Goal: Find specific page/section: Find specific page/section

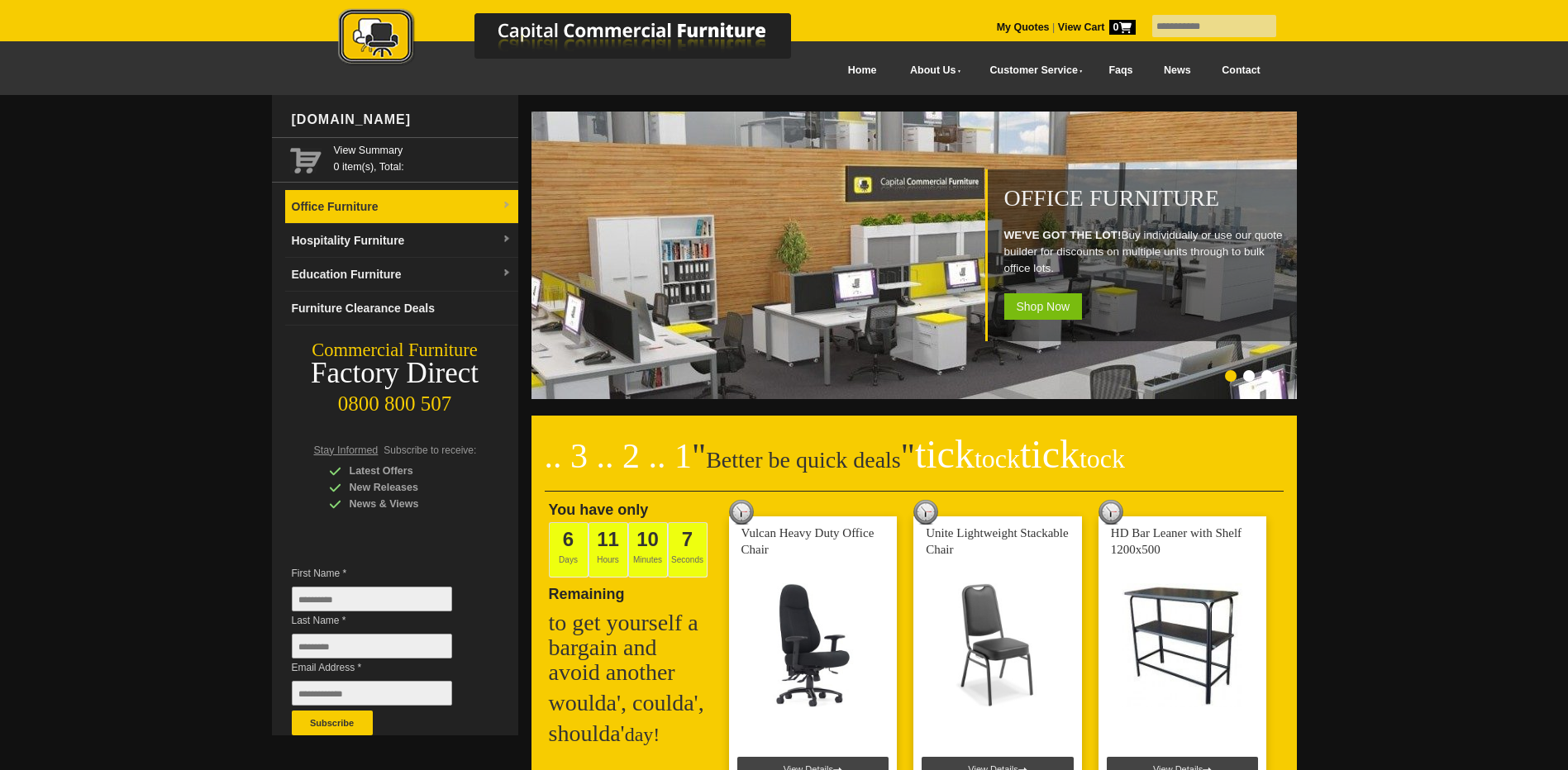
click at [451, 199] on link "Office Furniture" at bounding box center [401, 206] width 233 height 34
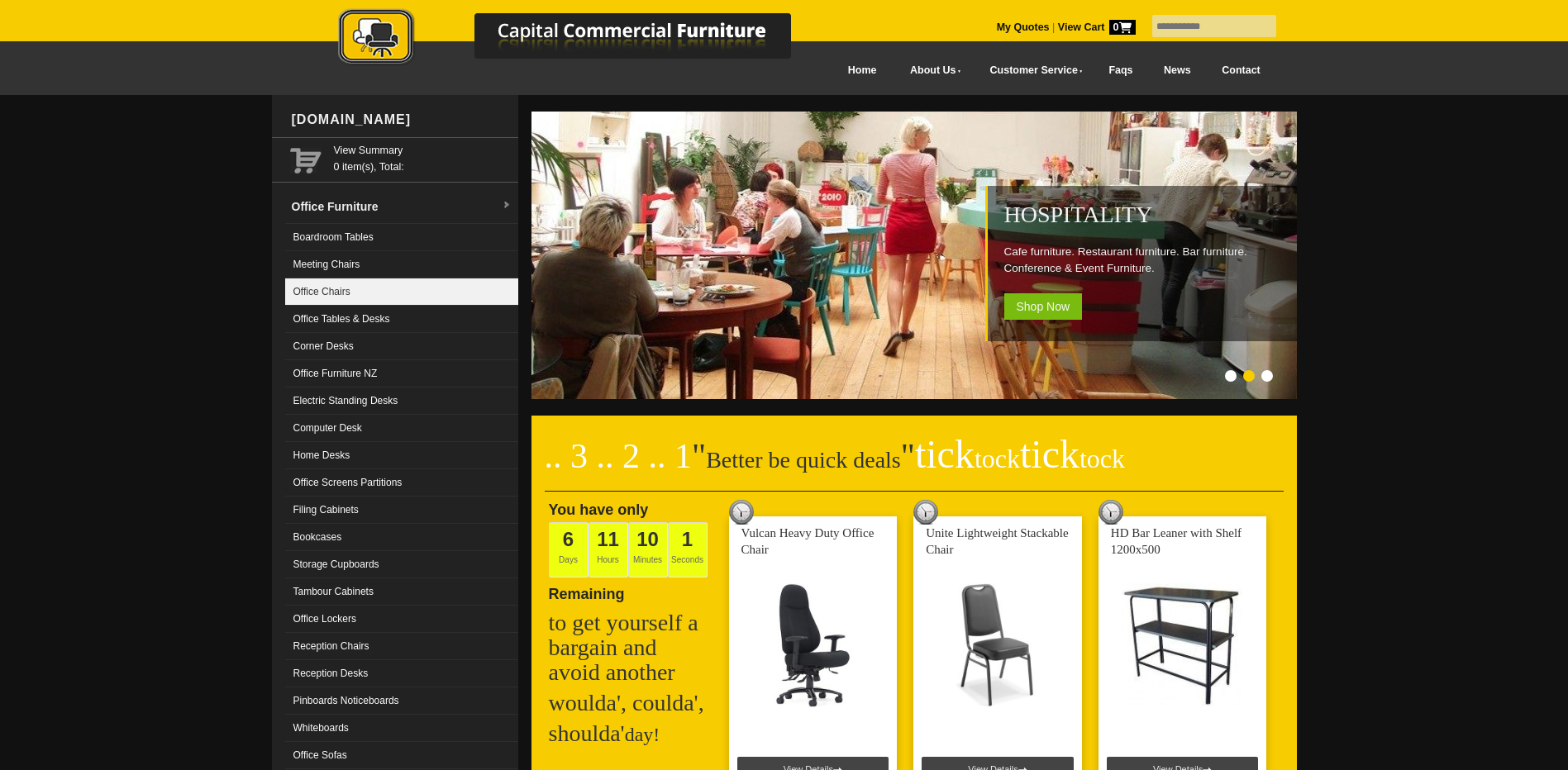
click at [336, 293] on link "Office Chairs" at bounding box center [401, 292] width 233 height 27
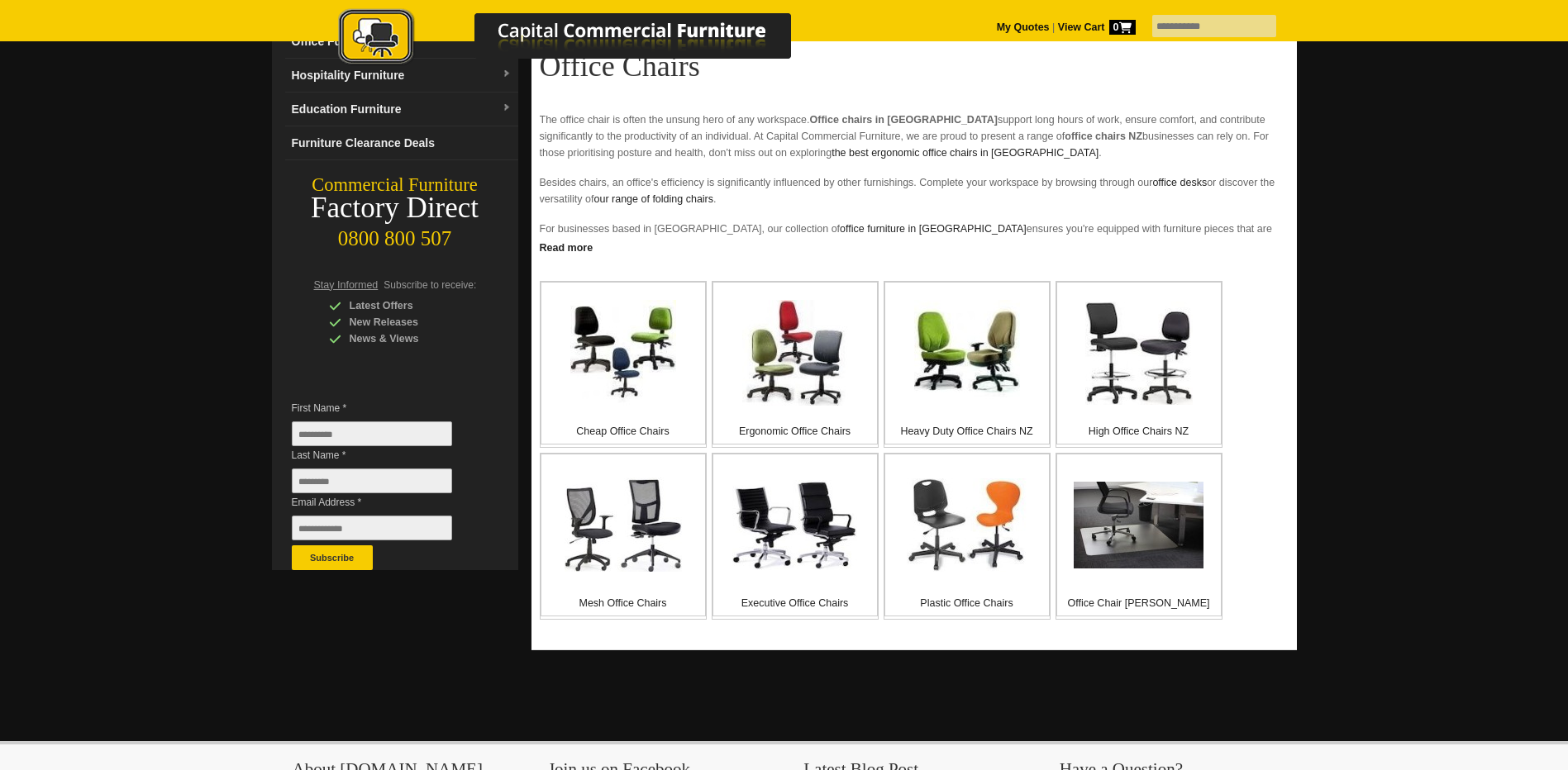
scroll to position [166, 0]
click at [769, 527] on img at bounding box center [794, 525] width 125 height 90
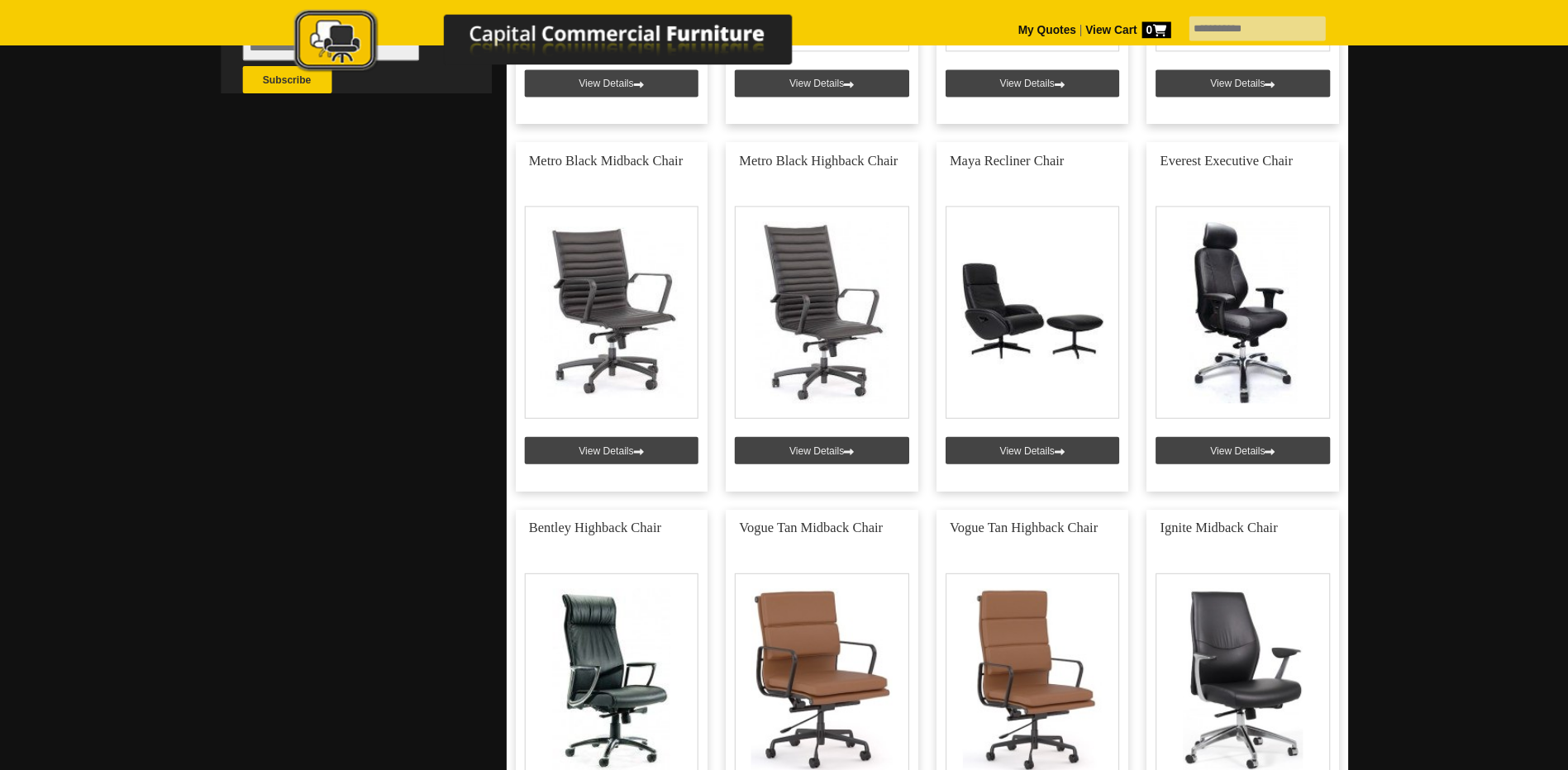
scroll to position [641, 0]
